Goal: Information Seeking & Learning: Stay updated

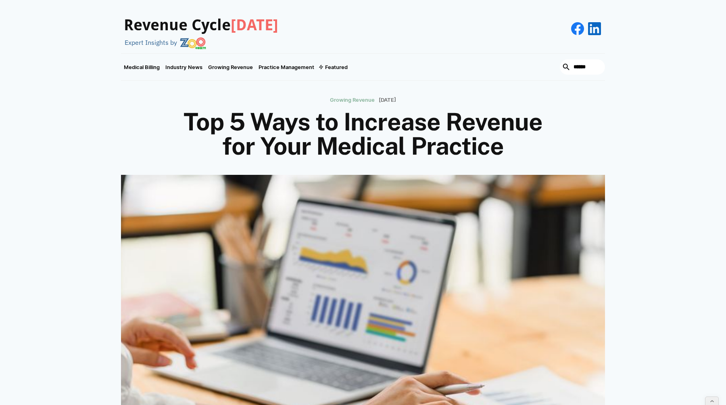
click at [173, 23] on h3 "Revenue Cycle [DATE]" at bounding box center [201, 25] width 155 height 19
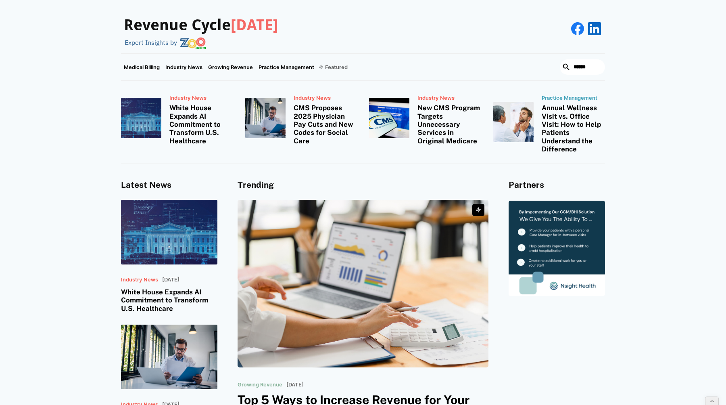
click at [342, 66] on div "Featured" at bounding box center [336, 67] width 23 height 6
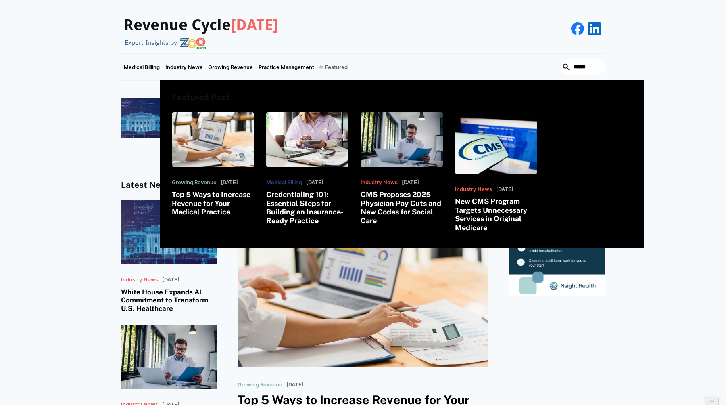
click at [345, 60] on div "Featured" at bounding box center [333, 67] width 33 height 27
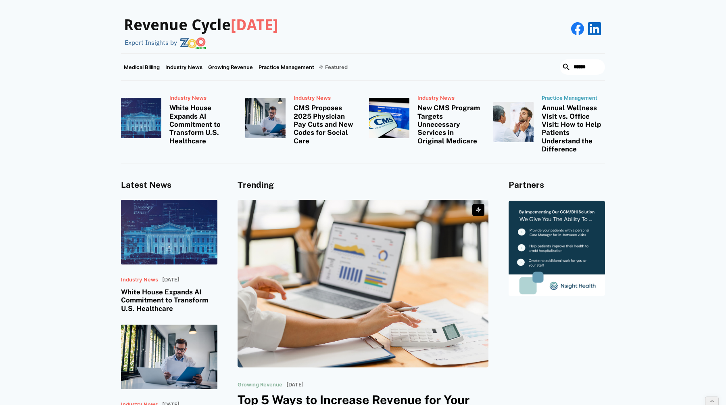
click at [338, 64] on div "Featured" at bounding box center [336, 67] width 23 height 6
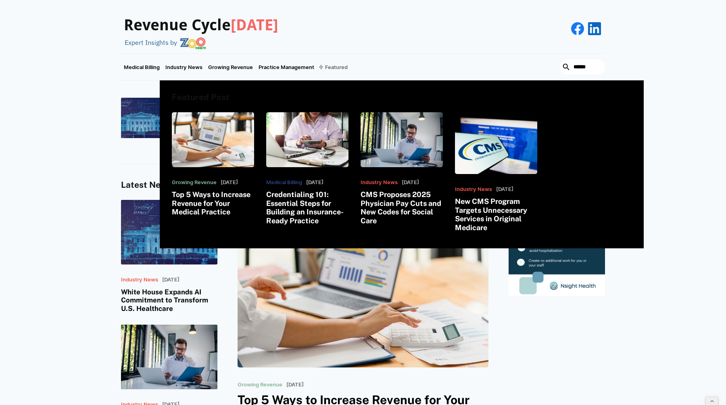
click at [338, 64] on div "Featured" at bounding box center [336, 67] width 23 height 6
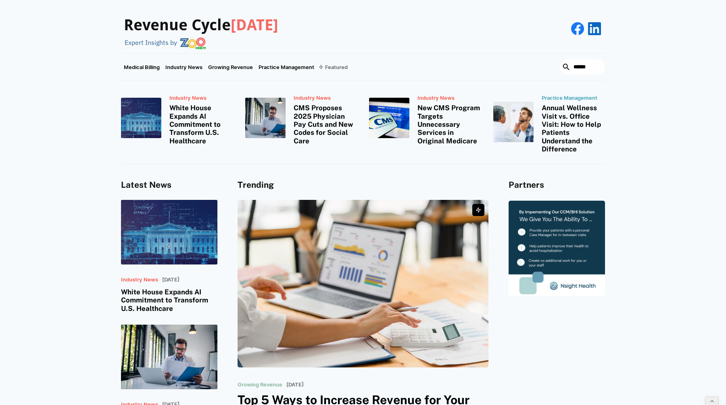
click at [340, 63] on div "Featured" at bounding box center [333, 67] width 33 height 27
